Goal: Find specific page/section: Find specific page/section

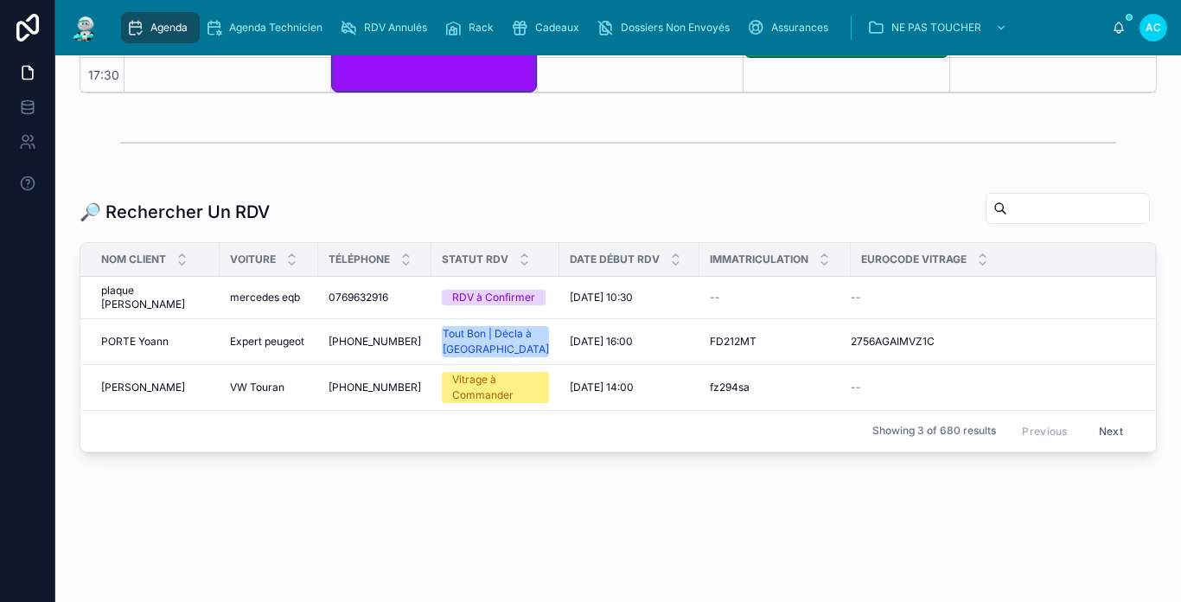
scroll to position [488, 0]
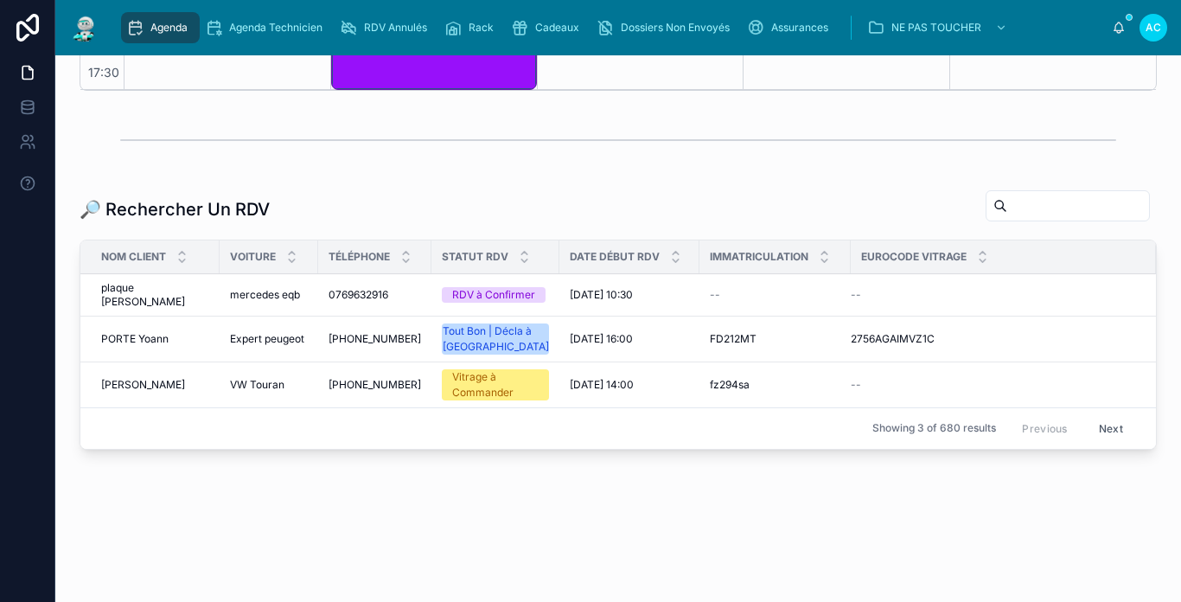
click at [1007, 204] on input "text" at bounding box center [1078, 206] width 142 height 24
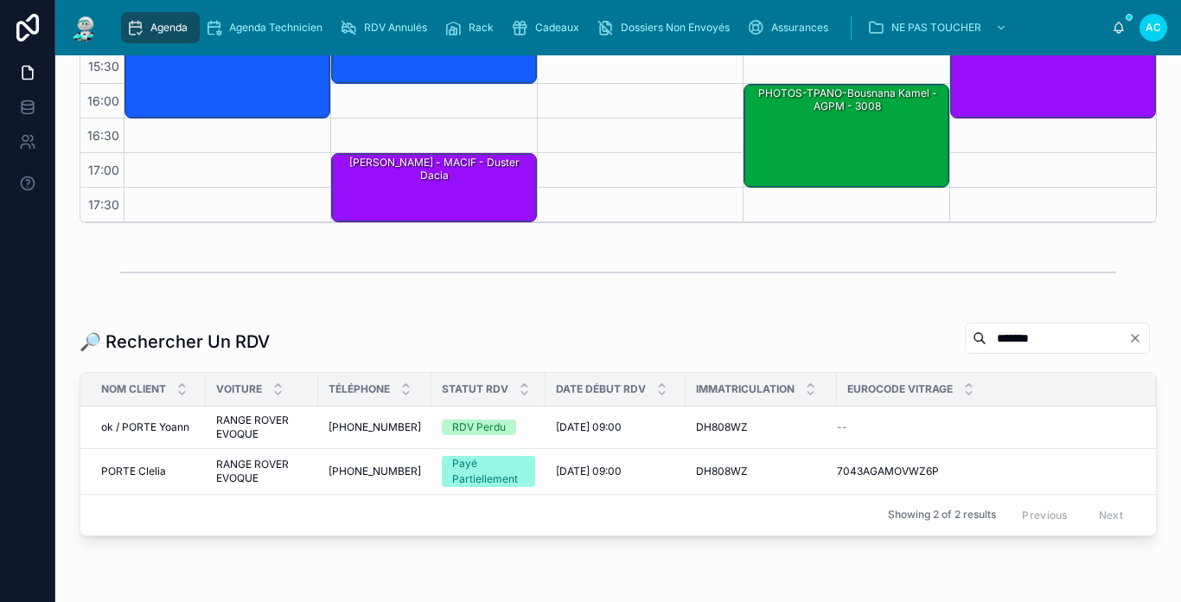
scroll to position [439, 0]
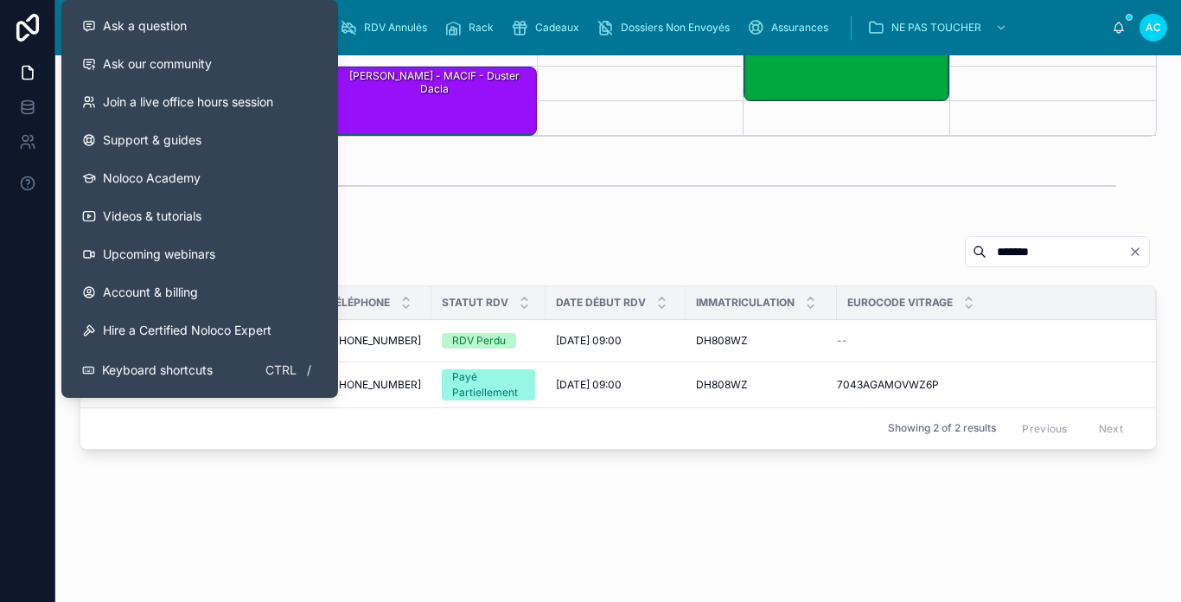
type input "******"
click at [447, 229] on div "🔎 Rechercher Un RDV ****** Nom Client Voiture Téléphone Statut RDV Date Début R…" at bounding box center [618, 345] width 1098 height 235
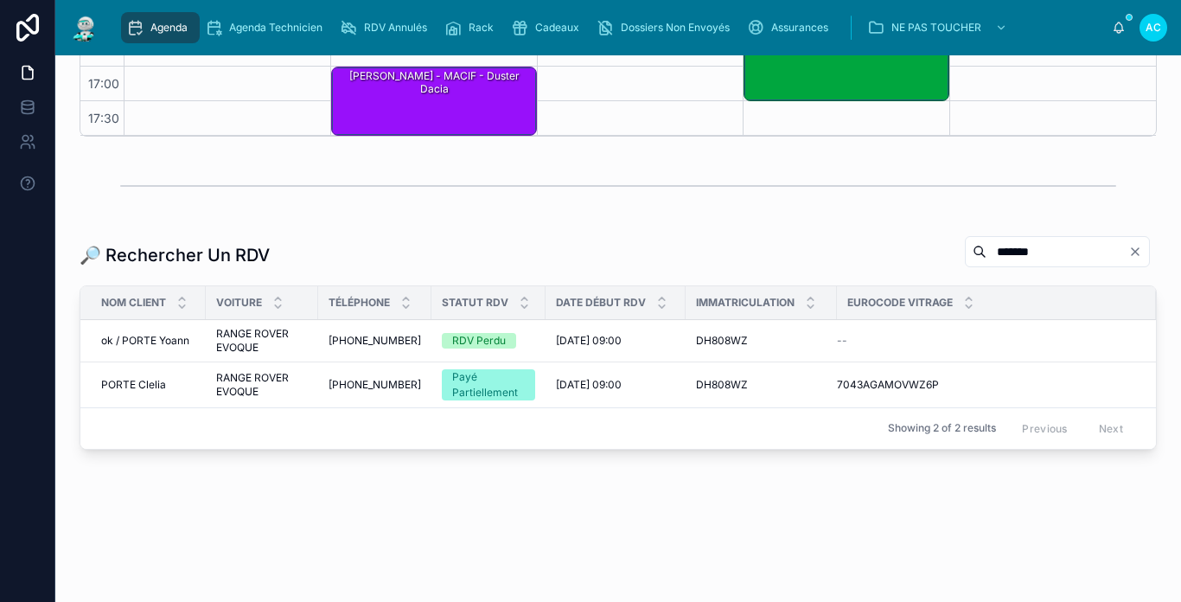
click at [239, 337] on span "RANGE ROVER EVOQUE" at bounding box center [262, 341] width 92 height 28
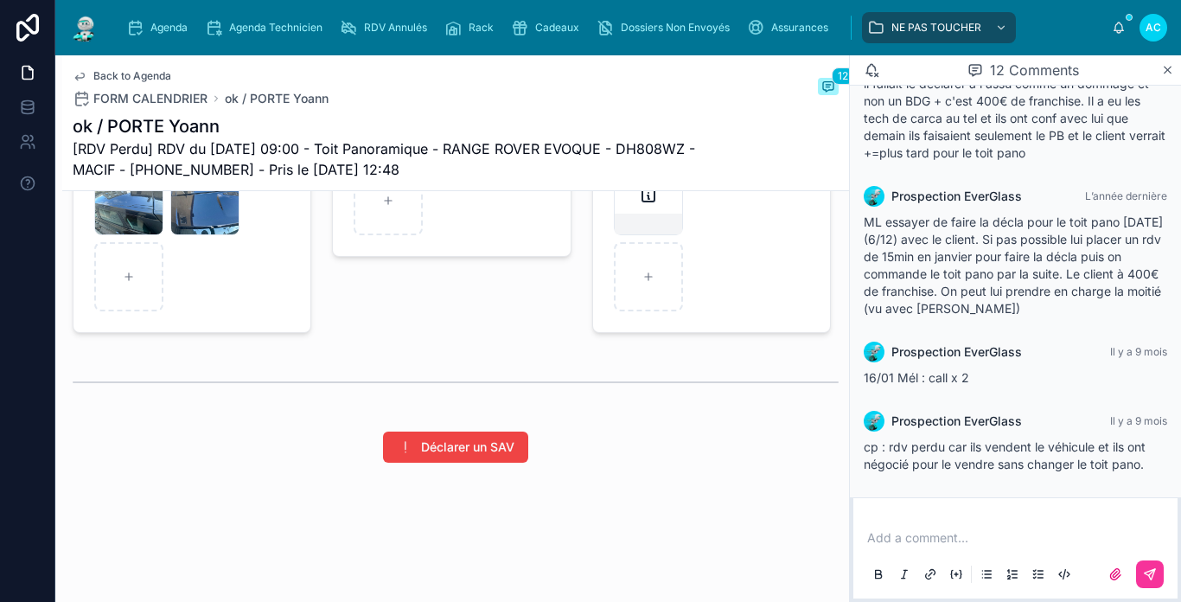
scroll to position [2430, 0]
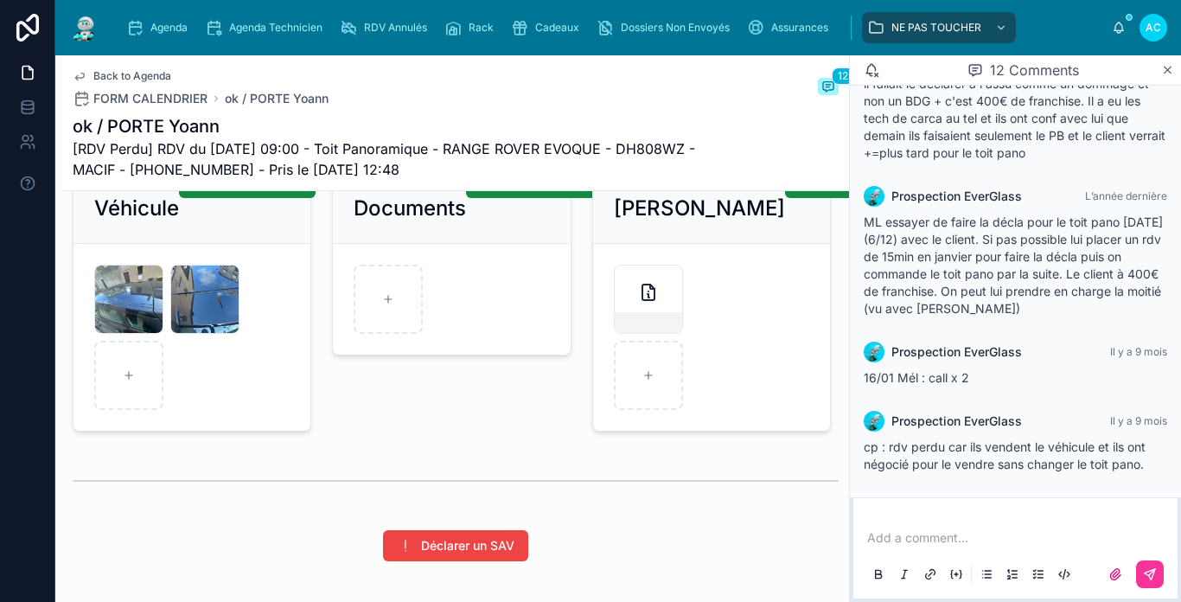
click at [103, 72] on span "Back to Agenda" at bounding box center [132, 76] width 78 height 14
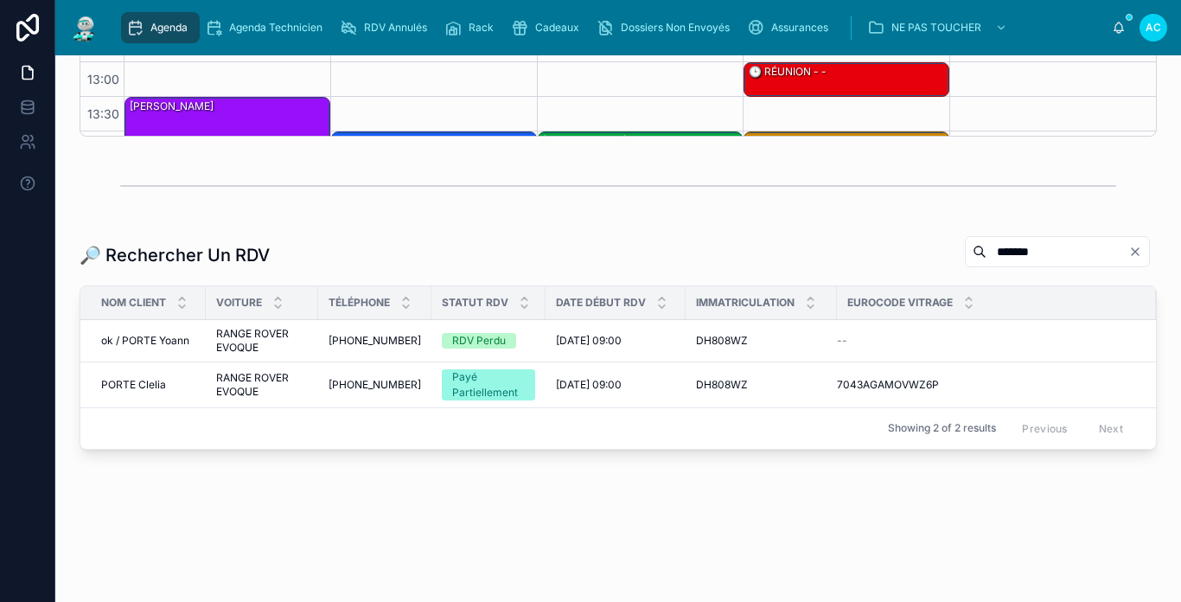
scroll to position [273, 0]
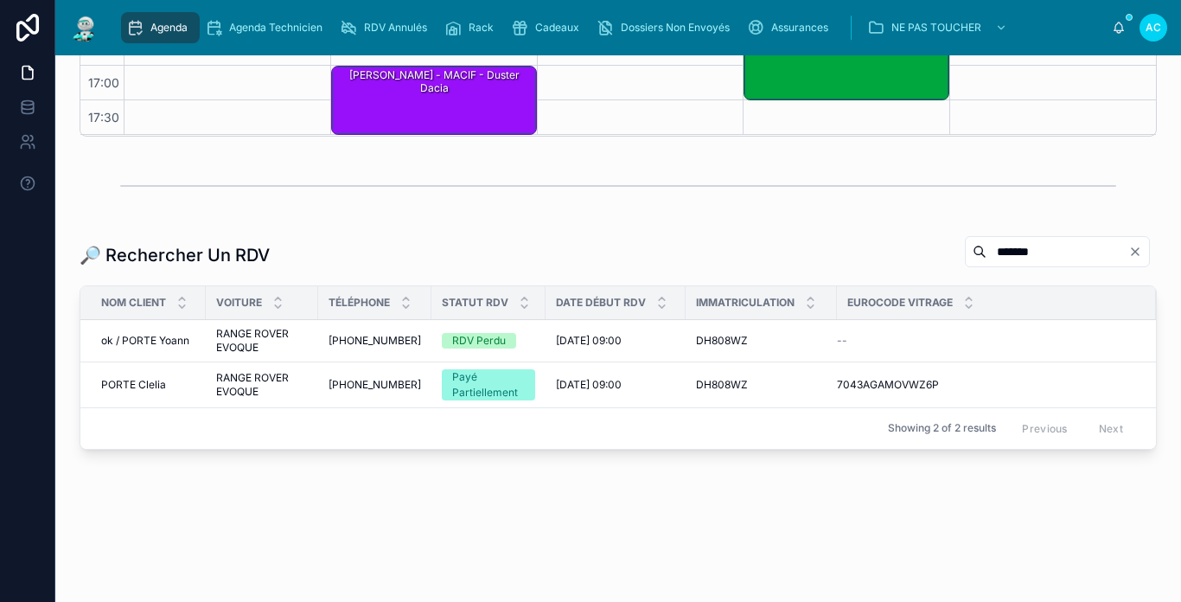
click at [185, 380] on div "PORTE Clelia PORTE Clelia" at bounding box center [148, 385] width 94 height 14
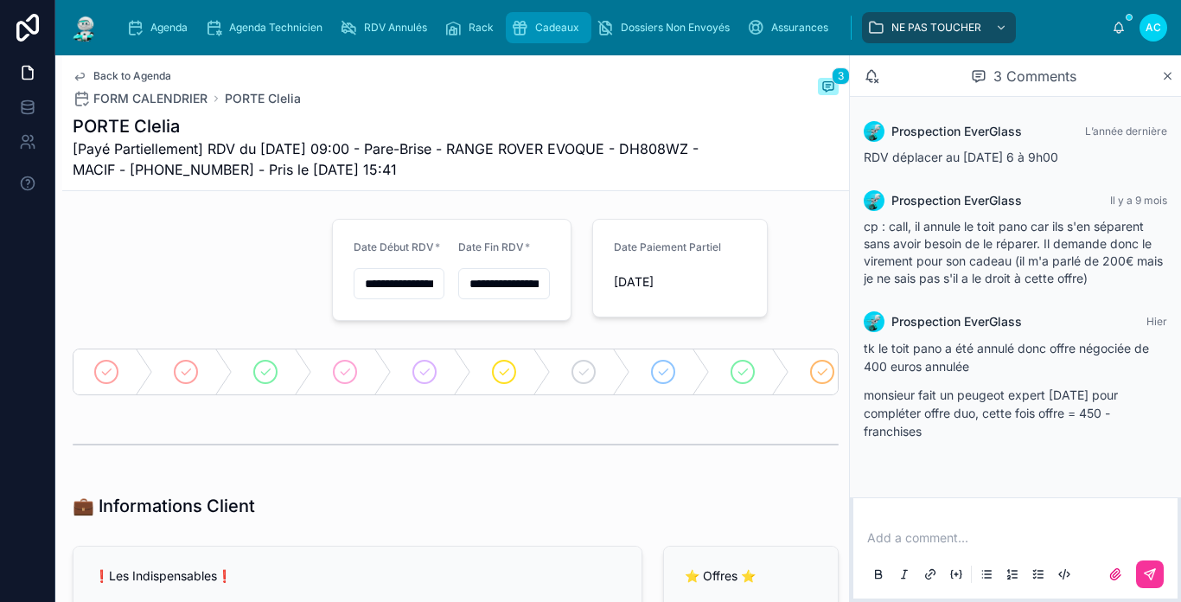
click at [556, 36] on div "Cadeaux" at bounding box center [548, 28] width 75 height 28
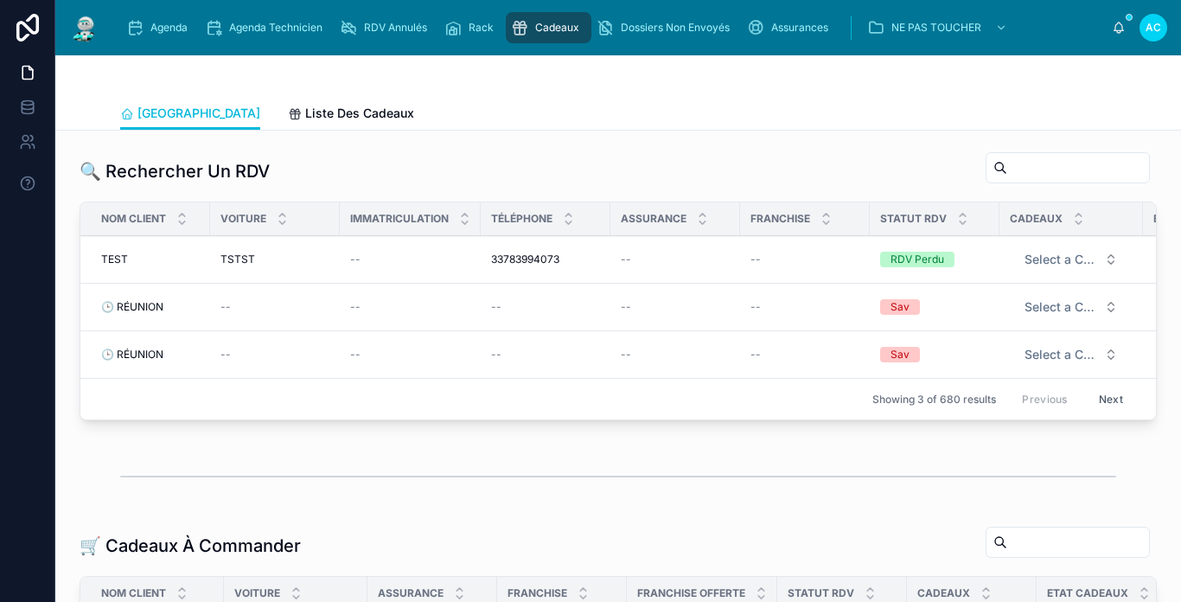
click at [1020, 174] on input "text" at bounding box center [1078, 168] width 142 height 24
type input "*****"
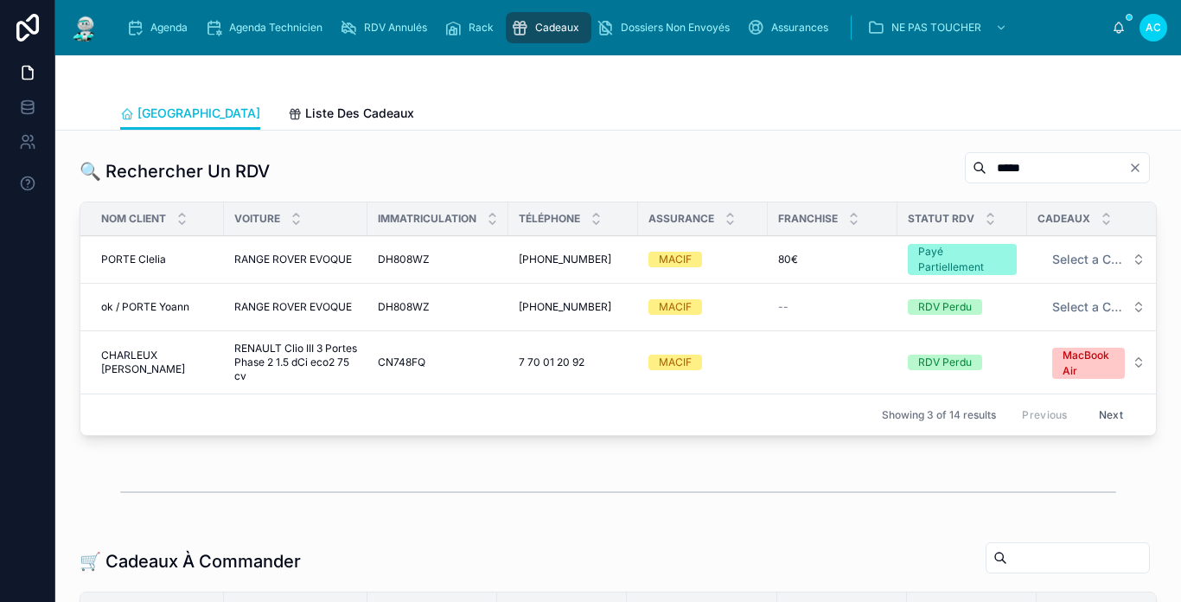
click at [269, 264] on span "RANGE ROVER EVOQUE" at bounding box center [293, 259] width 118 height 14
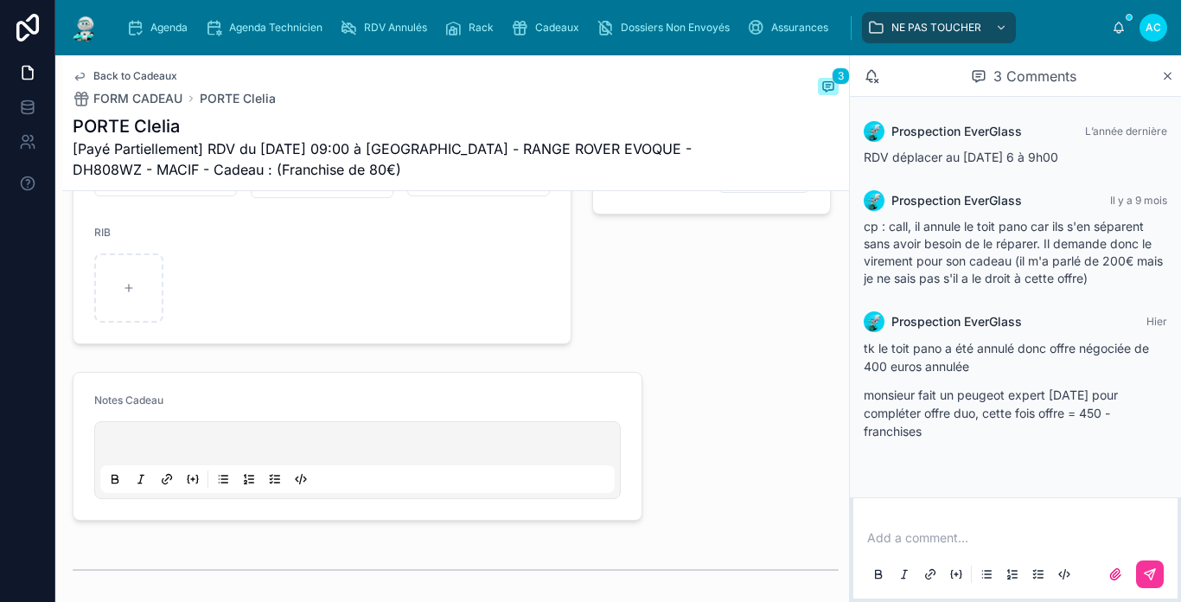
scroll to position [864, 0]
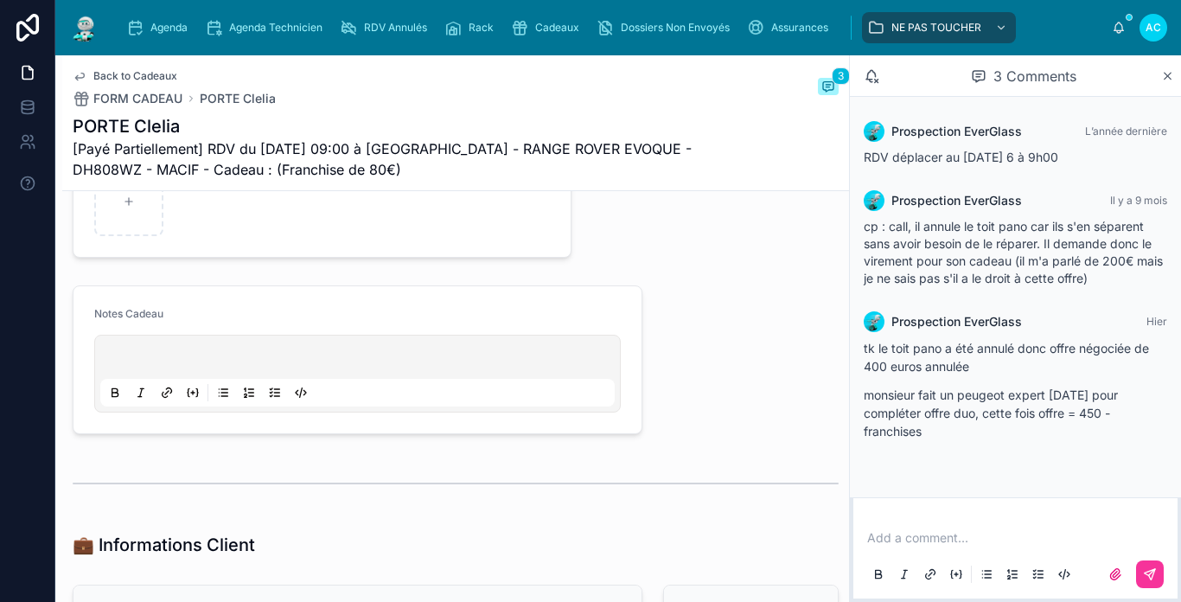
click at [93, 40] on img at bounding box center [84, 28] width 31 height 28
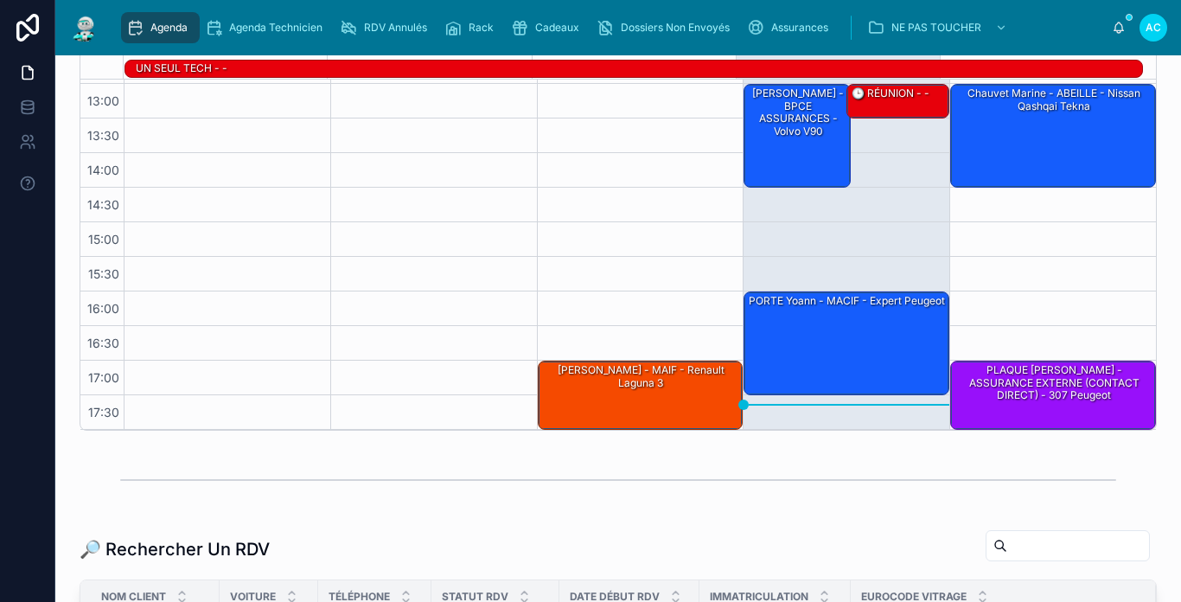
scroll to position [173, 0]
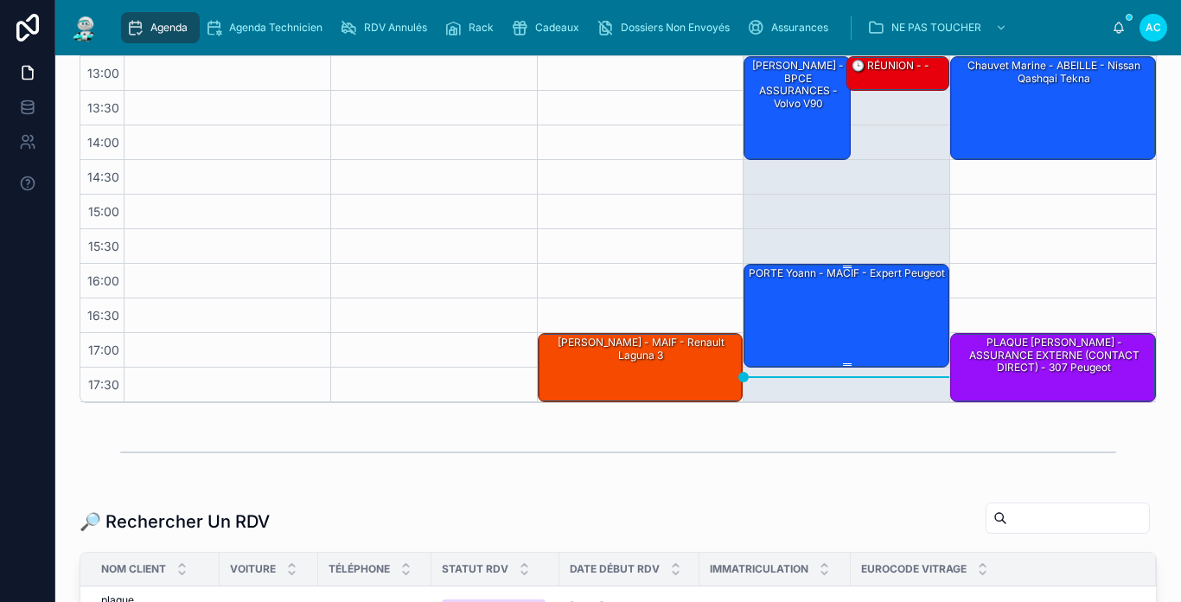
click at [787, 281] on div "PORTE Yoann - MACIF - Expert peugeot" at bounding box center [847, 273] width 200 height 16
